Goal: Task Accomplishment & Management: Use online tool/utility

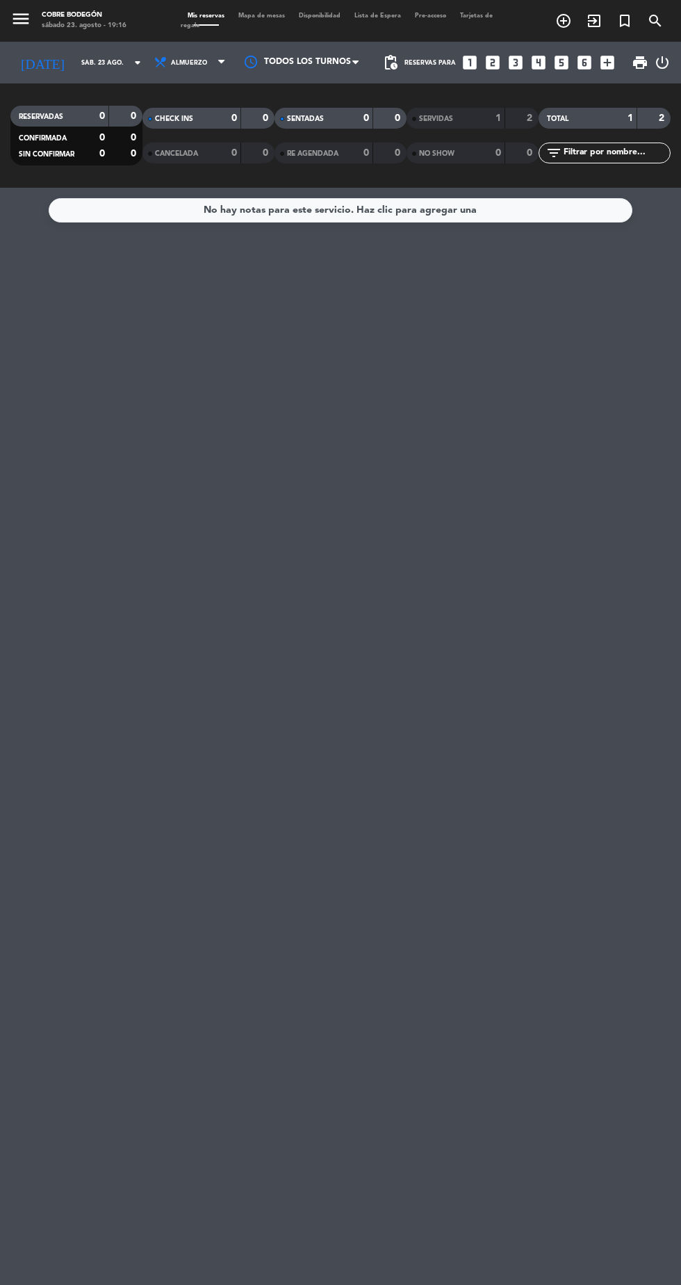
click at [129, 68] on icon "arrow_drop_down" at bounding box center [137, 62] width 17 height 17
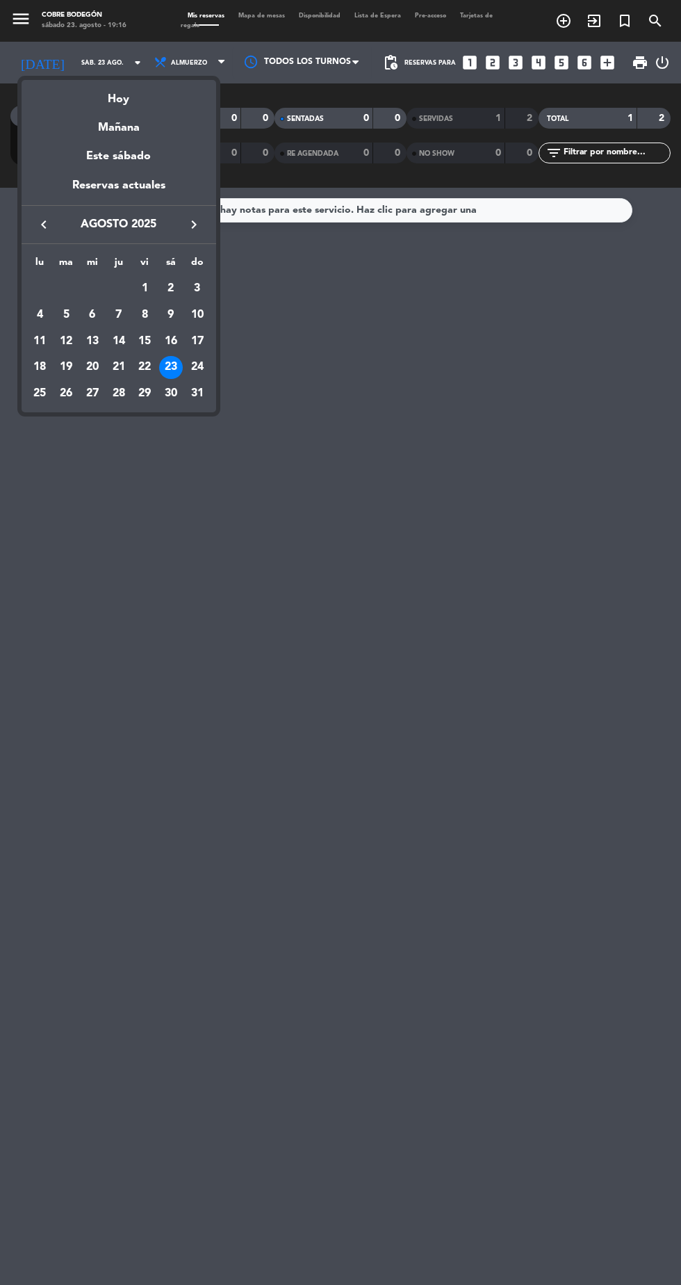
click at [448, 851] on div at bounding box center [340, 642] width 681 height 1285
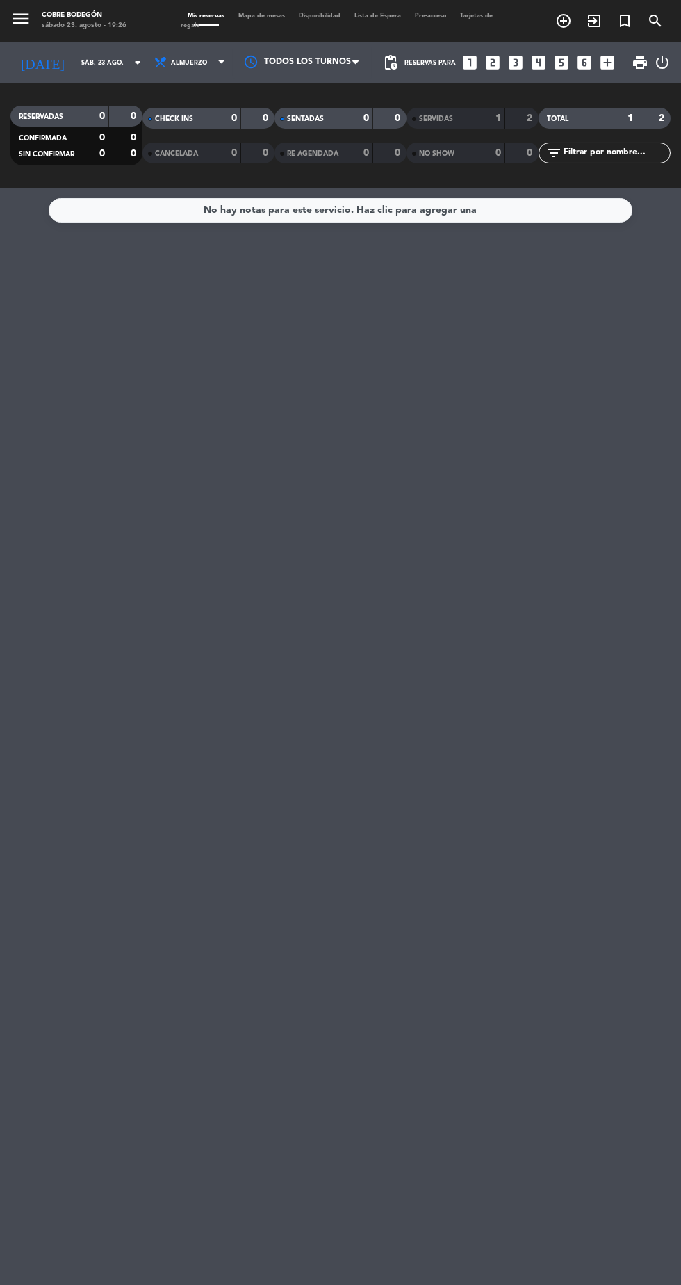
click at [11, 712] on div "No hay notas para este servicio. Haz clic para agregar una" at bounding box center [340, 736] width 681 height 1097
